Goal: Information Seeking & Learning: Understand process/instructions

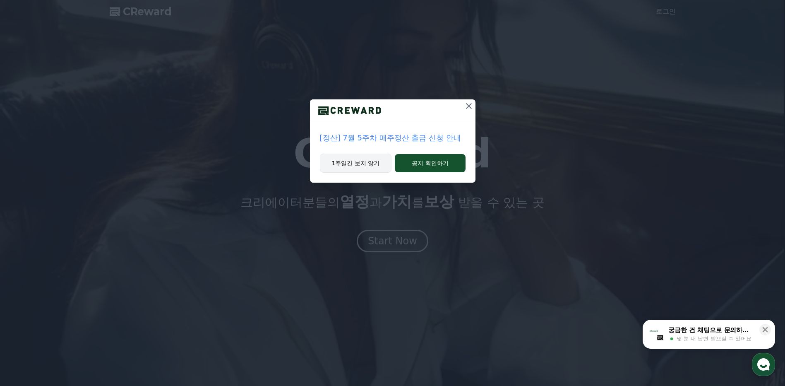
click at [361, 165] on button "1주일간 보지 않기" at bounding box center [356, 163] width 72 height 19
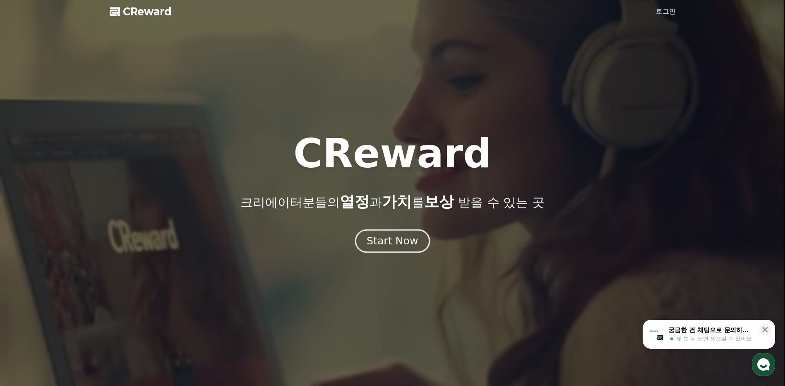
click at [389, 241] on div "Start Now" at bounding box center [392, 241] width 51 height 14
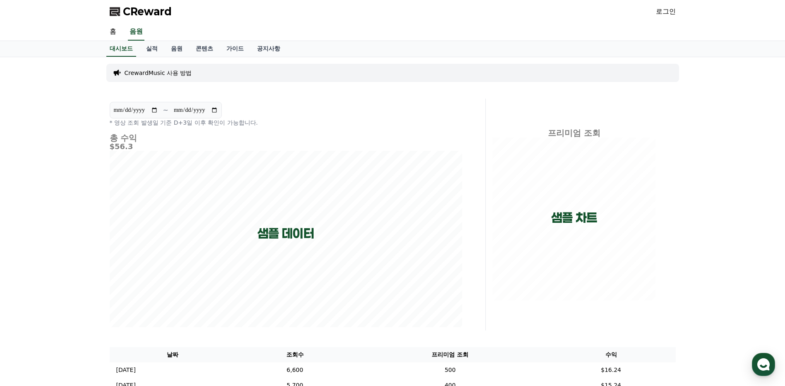
click at [668, 11] on link "로그인" at bounding box center [666, 12] width 20 height 10
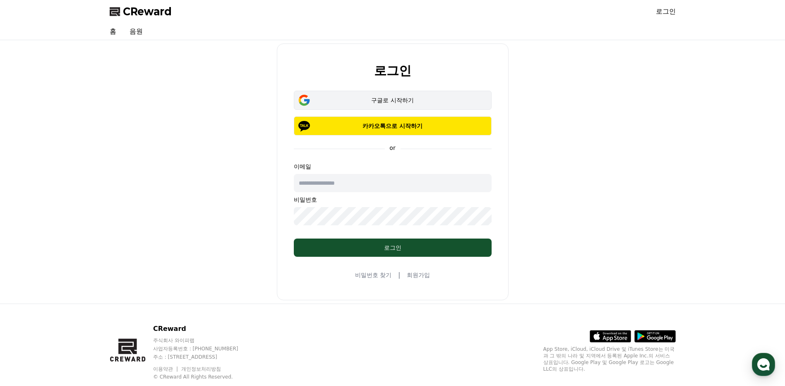
click at [391, 99] on div "구글로 시작하기" at bounding box center [393, 100] width 174 height 8
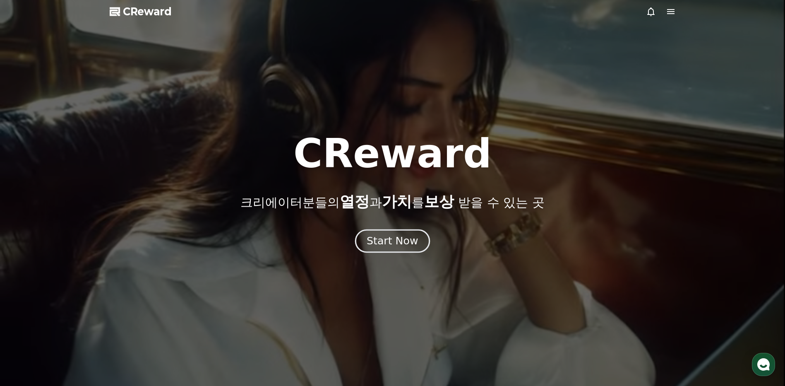
click at [401, 241] on div "Start Now" at bounding box center [392, 241] width 51 height 14
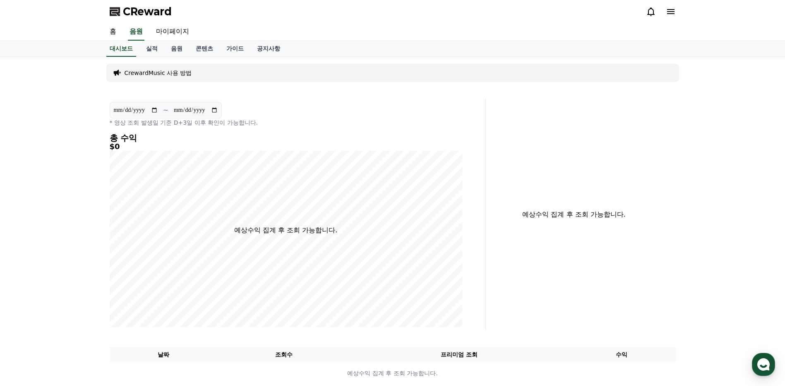
click at [168, 72] on p "CrewardMusic 사용 방법" at bounding box center [158, 73] width 67 height 8
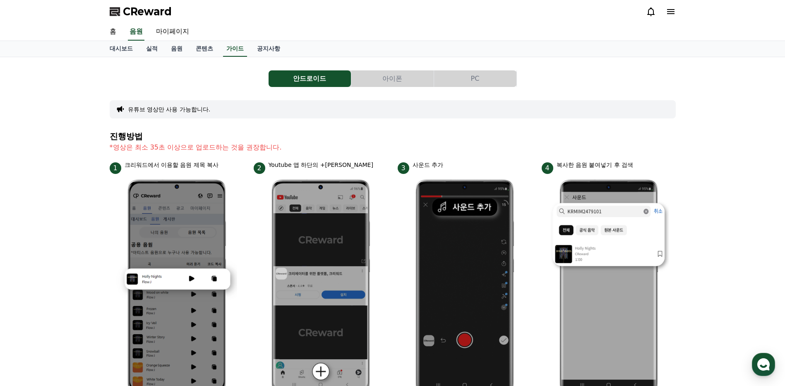
click at [604, 129] on div "안드로이드 아이폰 PC 유튜브 영상만 사용 가능합니다. 진행방법 *영상은 최소 35초 이상으로 업로드하는 것을 권장합니다. 1 크리워드에서 이…" at bounding box center [393, 360] width 566 height 592
click at [486, 81] on button "PC" at bounding box center [475, 78] width 82 height 17
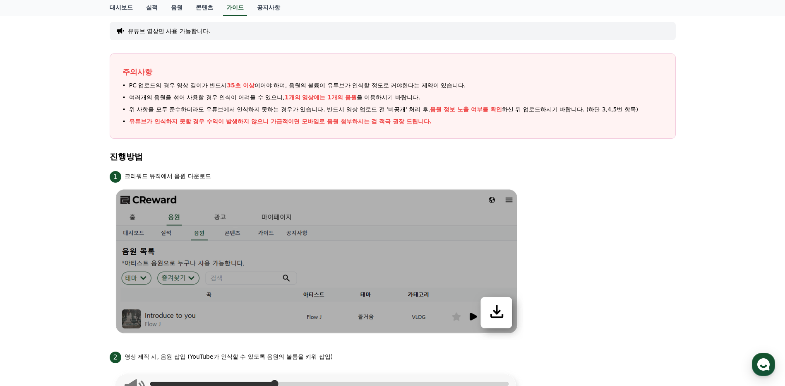
scroll to position [6, 0]
